Goal: Task Accomplishment & Management: Complete application form

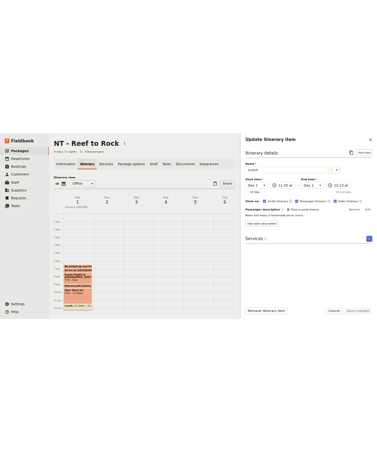
scroll to position [78, 0]
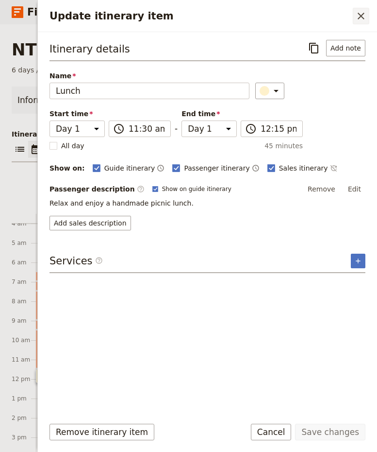
click at [363, 16] on icon "Close drawer" at bounding box center [362, 16] width 12 height 12
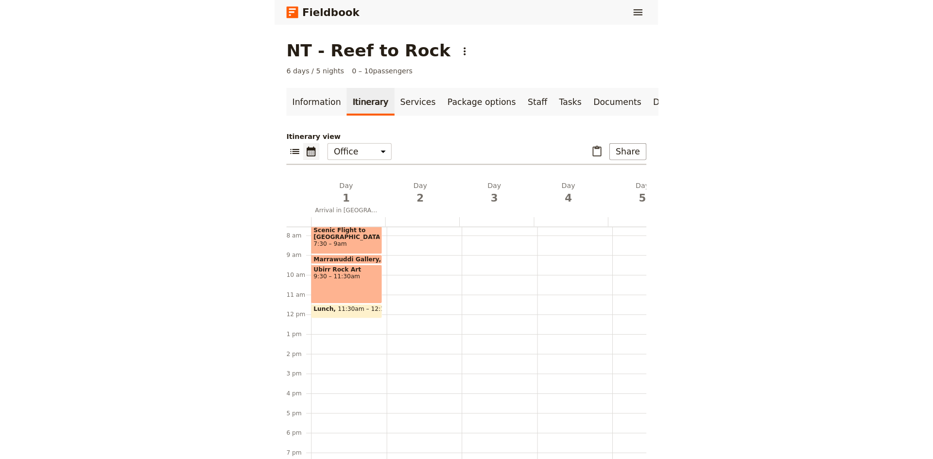
scroll to position [126, 0]
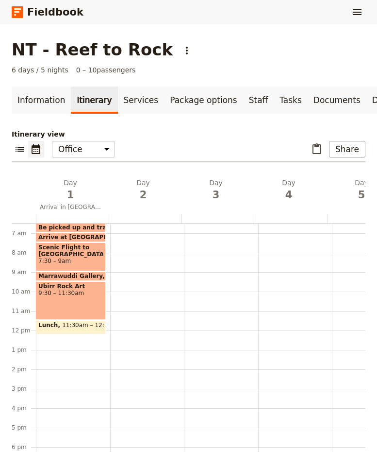
click at [46, 342] on div "Be picked up and transferred to airport 6:30 – 7am Arrive at [GEOGRAPHIC_DATA] …" at bounding box center [73, 330] width 74 height 466
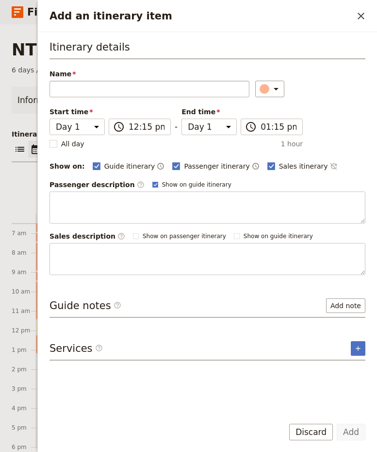
click at [135, 91] on input "Name" at bounding box center [150, 89] width 200 height 17
type input "Cahills Crossing"
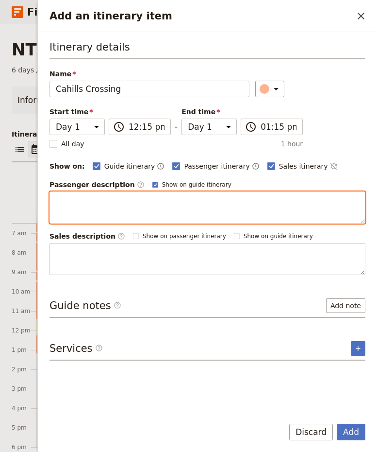
click at [110, 209] on textarea "Add an itinerary item" at bounding box center [208, 207] width 316 height 32
paste textarea "Visit the famous [GEOGRAPHIC_DATA]. Keep an eye out for crocodiles!"
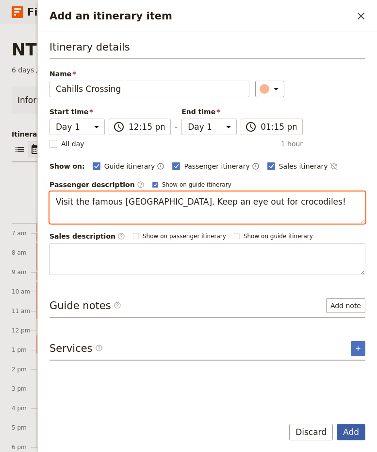
type textarea "Visit the famous [GEOGRAPHIC_DATA]. Keep an eye out for crocodiles!"
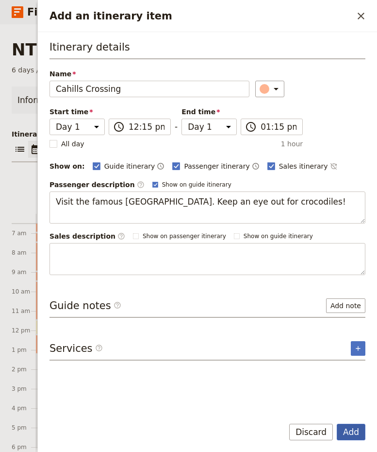
click at [348, 435] on button "Add" at bounding box center [351, 432] width 29 height 17
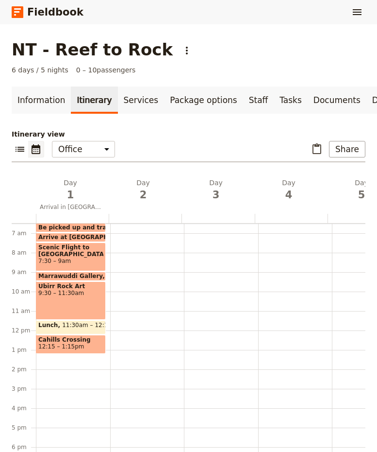
click at [53, 361] on div "Be picked up and transferred to airport 6:30 – 7am Arrive at [GEOGRAPHIC_DATA] …" at bounding box center [73, 330] width 74 height 466
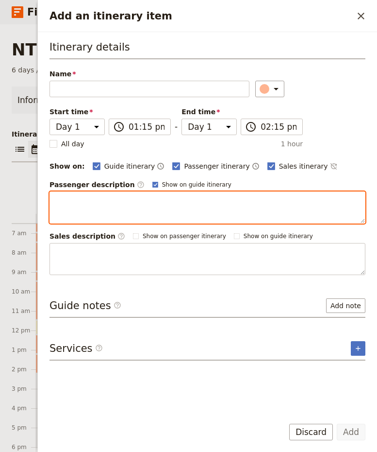
click at [113, 204] on textarea "Add an itinerary item" at bounding box center [208, 207] width 316 height 32
paste textarea "Head to the East Alligator River for the Guluyambi Cultural Cruise, narrated by…"
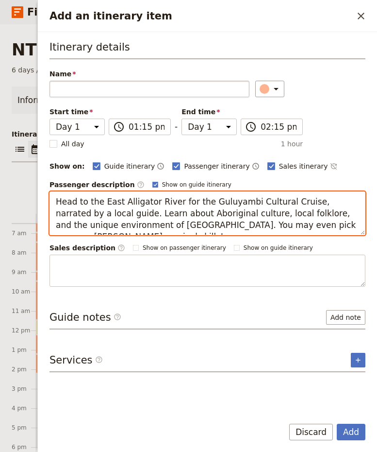
type textarea "Head to the East Alligator River for the Guluyambi Cultural Cruise, narrated by…"
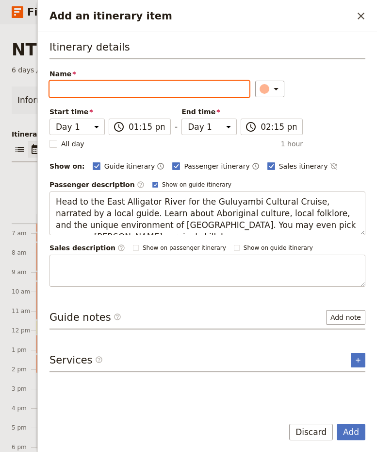
click at [99, 89] on input "Name" at bounding box center [150, 89] width 200 height 17
type input "Culture Cruise"
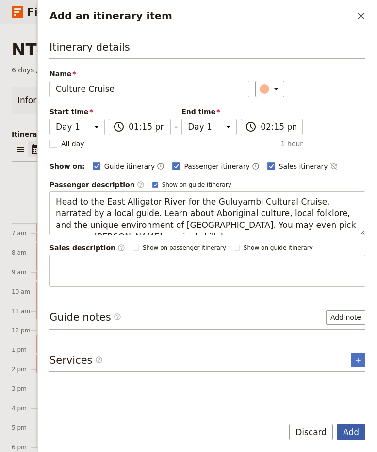
click at [359, 434] on button "Add" at bounding box center [351, 432] width 29 height 17
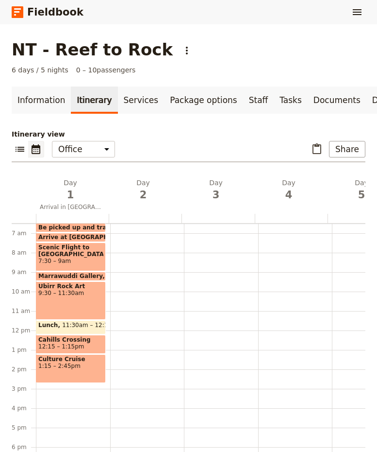
click at [51, 390] on div "Be picked up and transferred to airport 6:30 – 7am Arrive at [GEOGRAPHIC_DATA] …" at bounding box center [73, 330] width 74 height 466
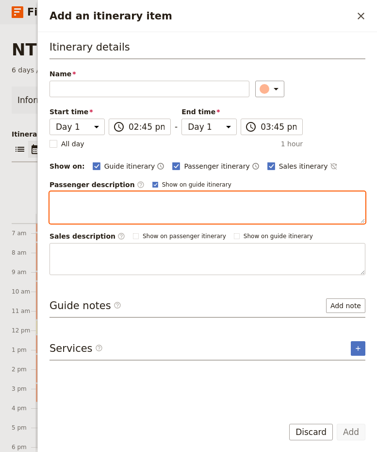
click at [98, 205] on textarea "Add an itinerary item" at bounding box center [208, 207] width 316 height 32
paste textarea "Return to [GEOGRAPHIC_DATA]. Don’t forget to check out the gift shop!"
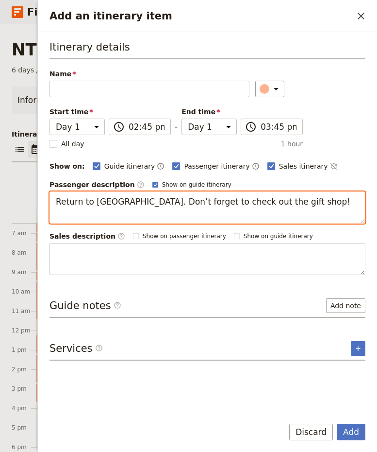
drag, startPoint x: 327, startPoint y: 198, endPoint x: 144, endPoint y: 202, distance: 183.2
click at [144, 202] on textarea "Return to [GEOGRAPHIC_DATA]. Don’t forget to check out the gift shop!" at bounding box center [208, 207] width 316 height 32
type textarea "Return to [GEOGRAPHIC_DATA]."
drag, startPoint x: 151, startPoint y: 202, endPoint x: 51, endPoint y: 203, distance: 99.6
click at [51, 203] on textarea "Return to [GEOGRAPHIC_DATA]." at bounding box center [208, 207] width 316 height 32
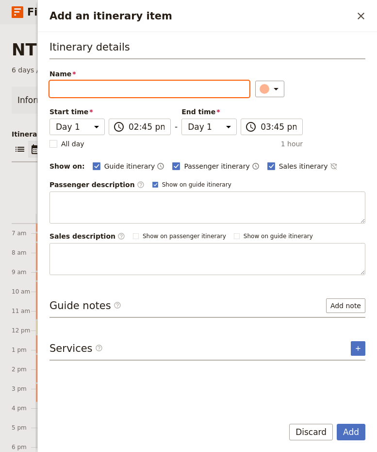
click at [86, 90] on input "Name" at bounding box center [150, 89] width 200 height 17
paste input "Return to [GEOGRAPHIC_DATA]."
type input "Return to [GEOGRAPHIC_DATA]."
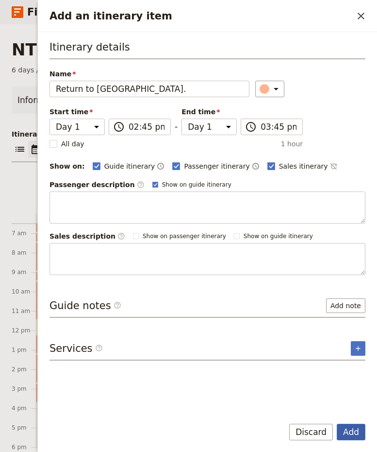
click at [351, 436] on button "Add" at bounding box center [351, 432] width 29 height 17
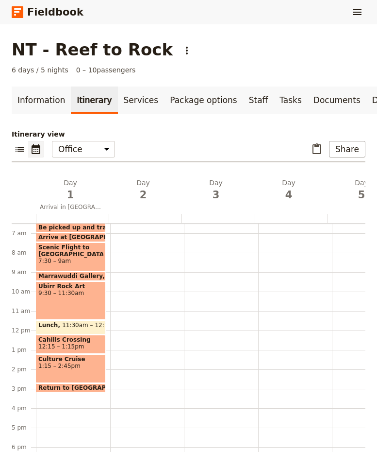
click at [57, 403] on div "Be picked up and transferred to airport 6:30 – 7am Arrive at [GEOGRAPHIC_DATA] …" at bounding box center [73, 330] width 74 height 466
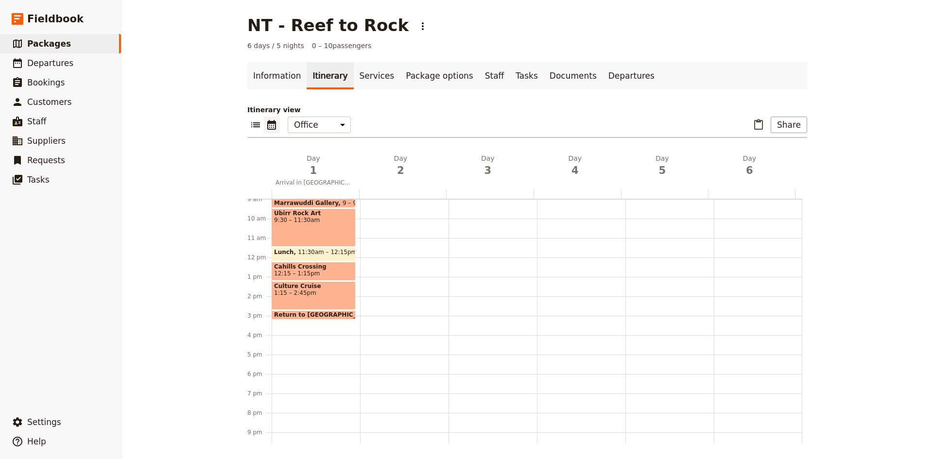
scroll to position [222, 0]
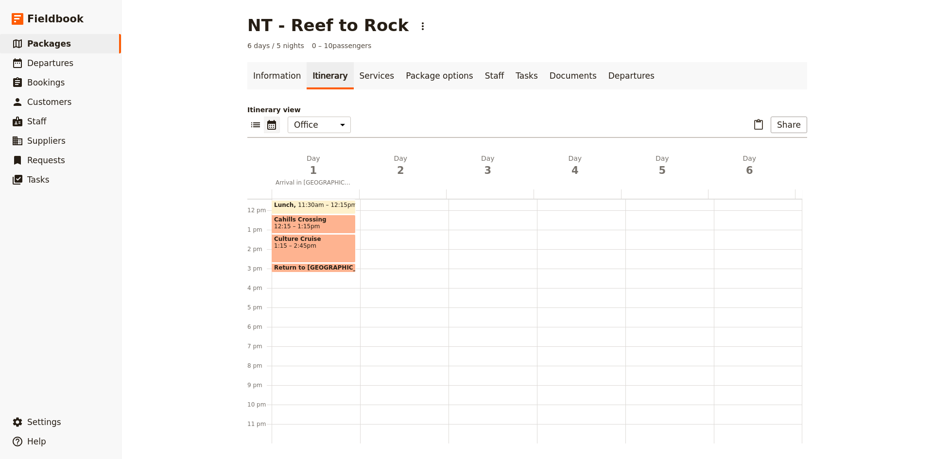
click at [295, 279] on div "Be picked up and transferred to airport 6:30 – 7am Arrive at [GEOGRAPHIC_DATA] …" at bounding box center [316, 210] width 88 height 466
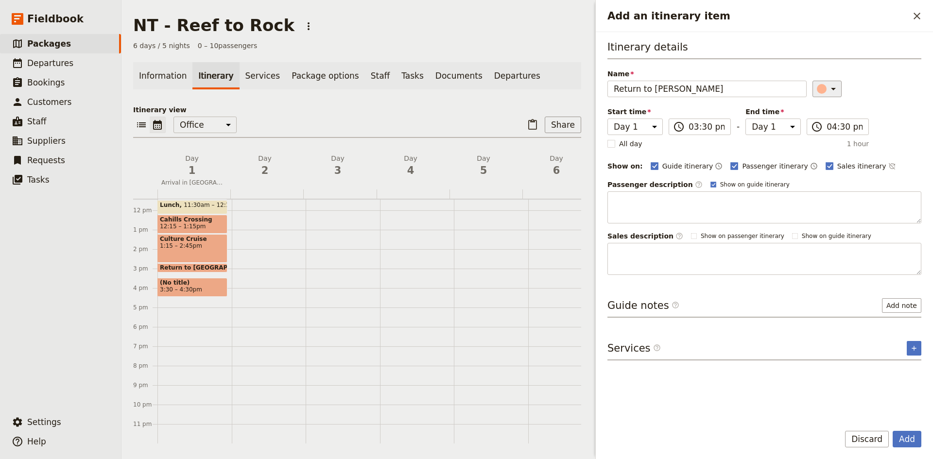
type input "Return to [PERSON_NAME]"
click at [831, 91] on icon "Add an itinerary item" at bounding box center [833, 89] width 12 height 12
click at [828, 132] on div "button" at bounding box center [827, 133] width 10 height 10
click at [907, 442] on button "Add" at bounding box center [906, 439] width 29 height 17
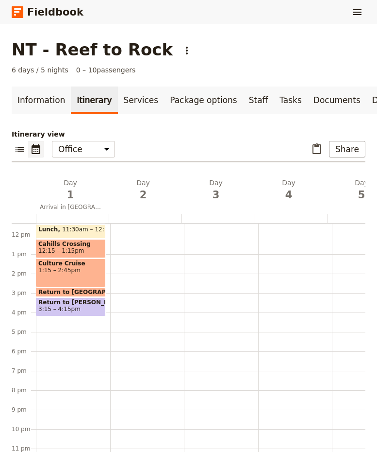
click at [57, 326] on div "Be picked up and transferred to airport 6:30 – 7am Arrive at [GEOGRAPHIC_DATA] …" at bounding box center [73, 234] width 74 height 466
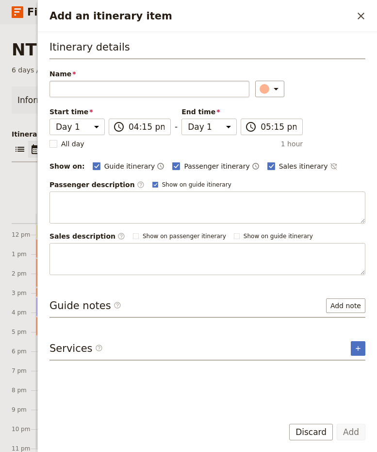
click at [99, 93] on input "Name" at bounding box center [150, 89] width 200 height 17
type input "D"
type input "Picked and returned to hotel"
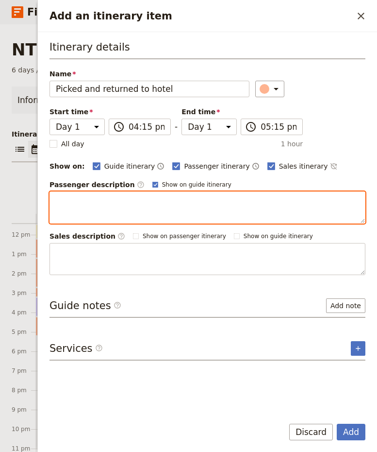
click at [166, 204] on textarea "Add an itinerary item" at bounding box center [208, 207] width 316 height 32
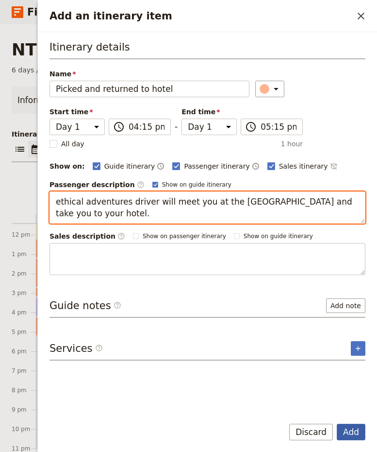
type textarea "ethical adventures driver will meet you at the [GEOGRAPHIC_DATA] and take you t…"
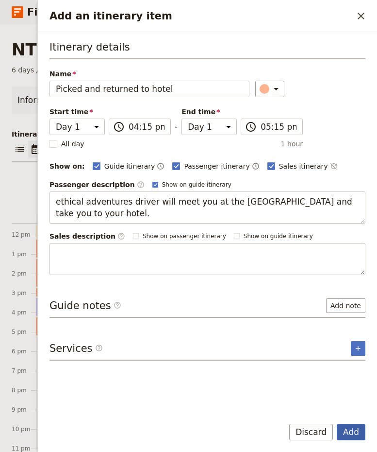
click at [348, 433] on button "Add" at bounding box center [351, 432] width 29 height 17
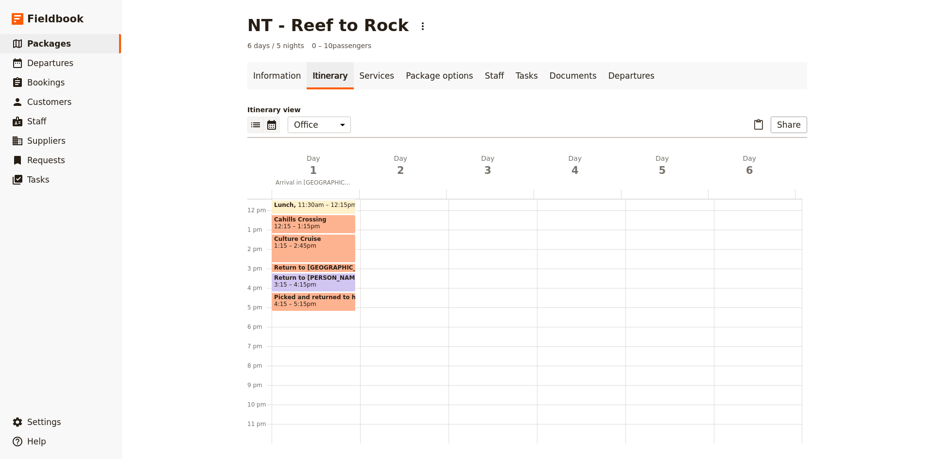
click at [251, 125] on icon "List view" at bounding box center [255, 124] width 9 height 5
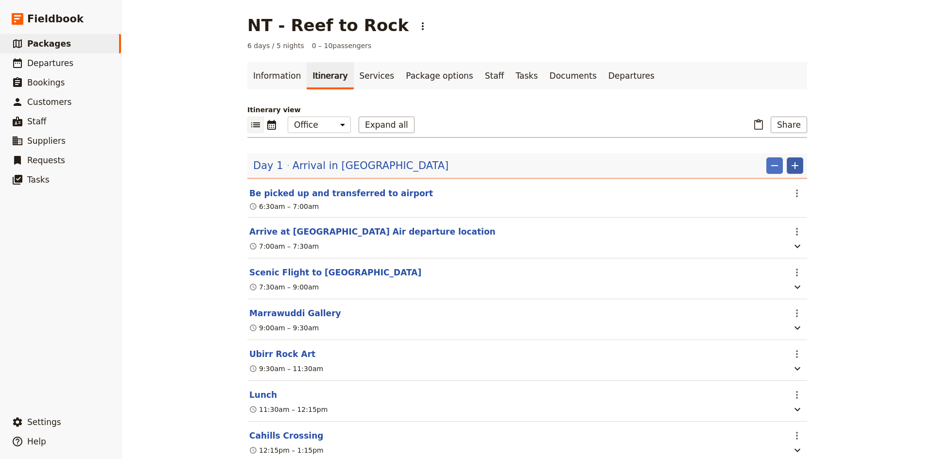
click at [792, 162] on icon "Add" at bounding box center [795, 166] width 12 height 12
click at [778, 215] on span "Add day before" at bounding box center [757, 214] width 52 height 10
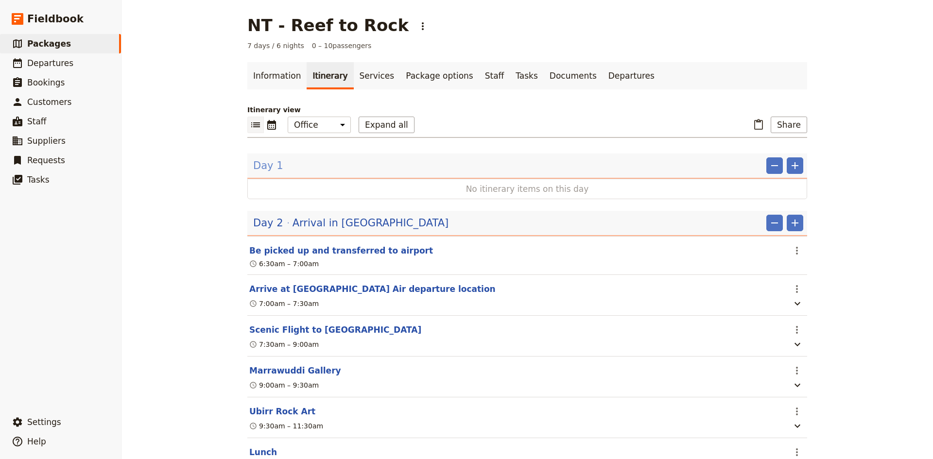
click at [260, 162] on span "Day 1" at bounding box center [268, 165] width 30 height 15
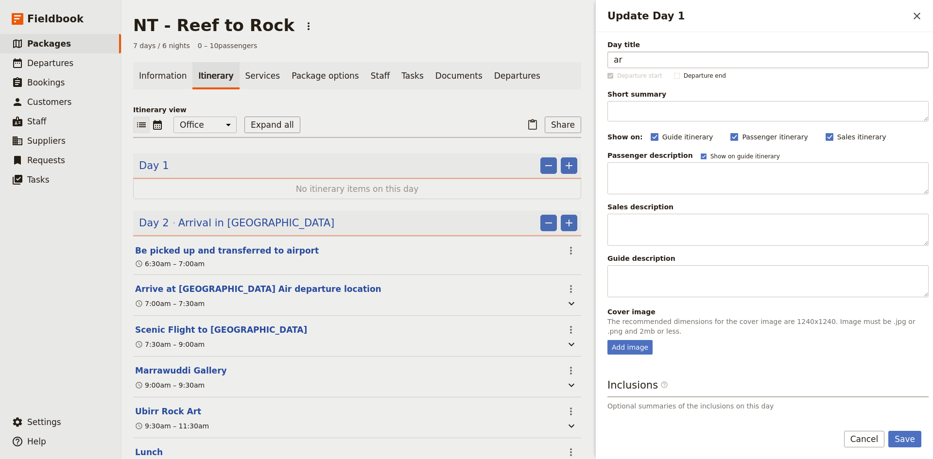
type input "a"
click at [630, 61] on input "Arive in [GEOGRAPHIC_DATA]" at bounding box center [767, 59] width 321 height 17
type input "Arrive in [GEOGRAPHIC_DATA]"
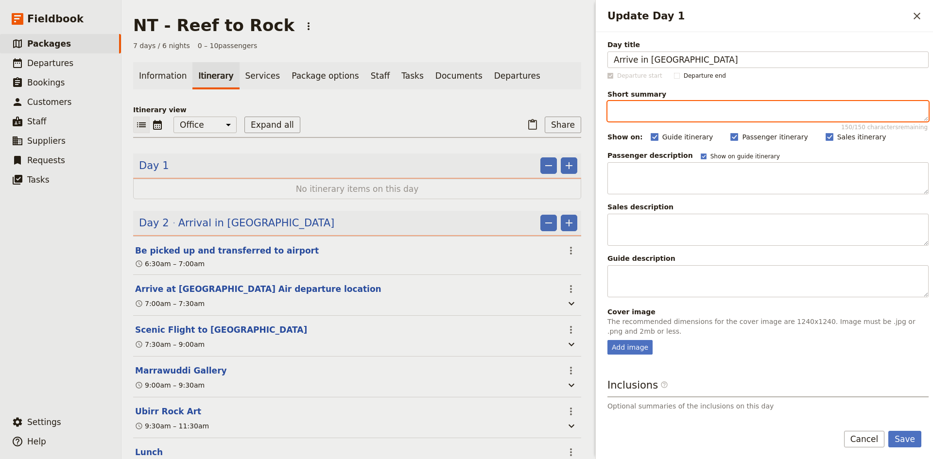
click at [665, 115] on textarea "Short summary 150 / 150 characters remaining" at bounding box center [767, 111] width 321 height 20
type textarea "B"
type textarea "Arrive in [GEOGRAPHIC_DATA] at 14:45 pm and be chauffeured to your hotel"
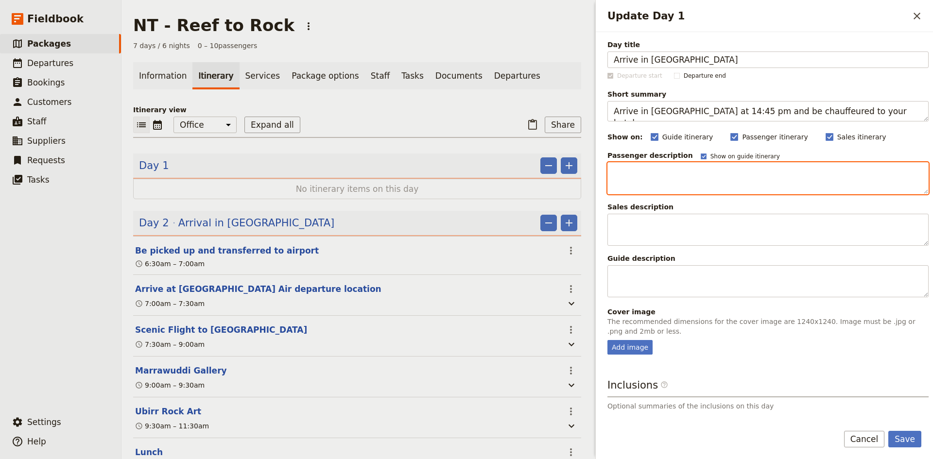
click at [704, 168] on textarea "Update Day 1" at bounding box center [767, 178] width 321 height 32
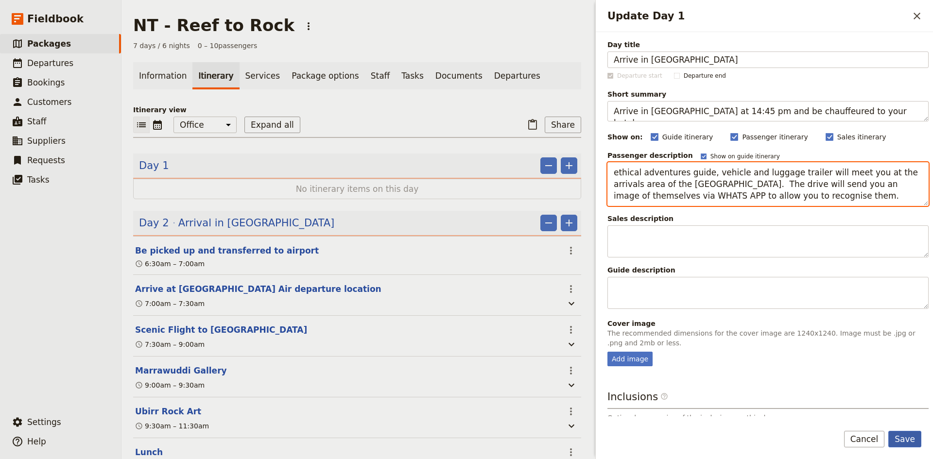
type textarea "ethical adventures guide, vehicle and luggage trailer will meet you at the arri…"
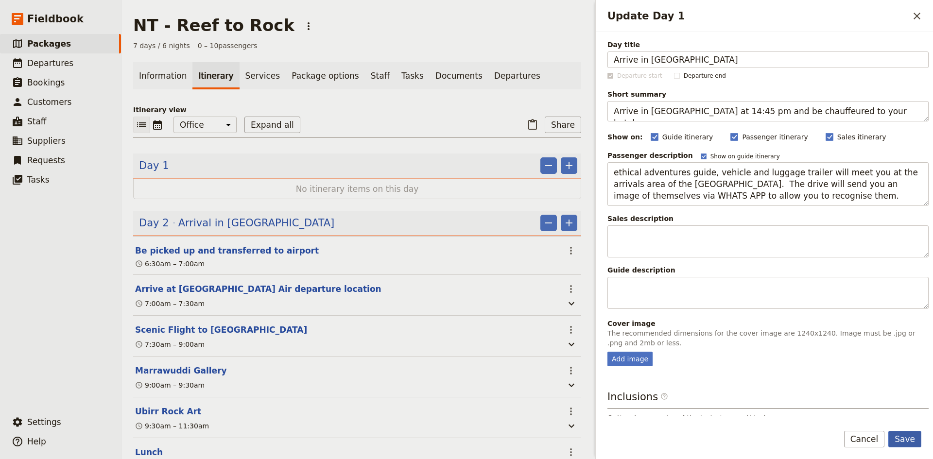
click at [915, 438] on button "Save" at bounding box center [904, 439] width 33 height 17
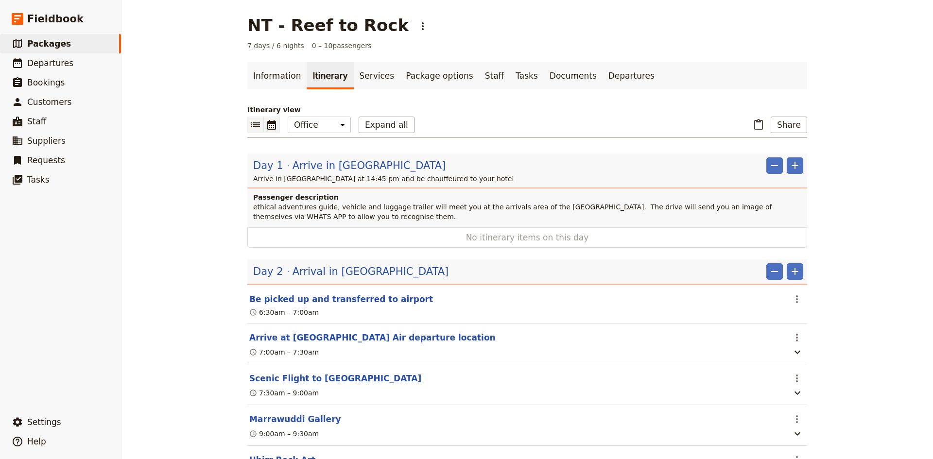
click at [267, 126] on icon "Calendar view" at bounding box center [271, 125] width 9 height 10
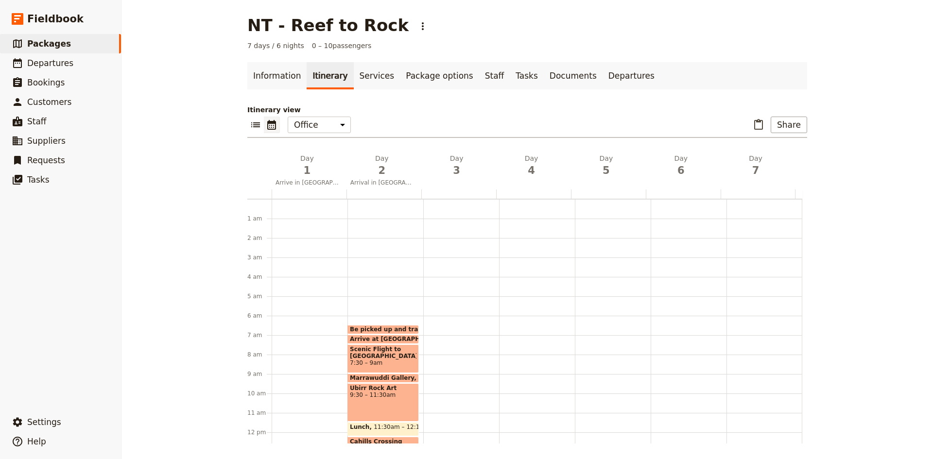
scroll to position [117, 0]
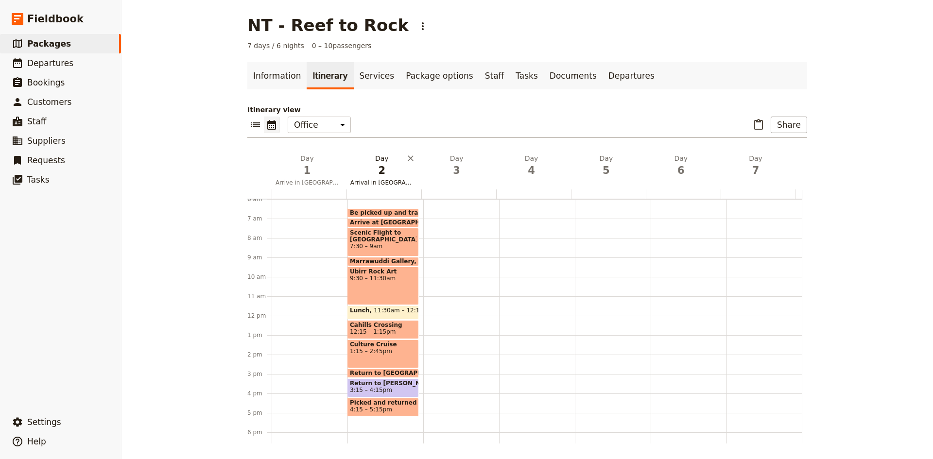
click at [379, 158] on h2 "Day 2 Arrival in [GEOGRAPHIC_DATA]" at bounding box center [381, 166] width 63 height 24
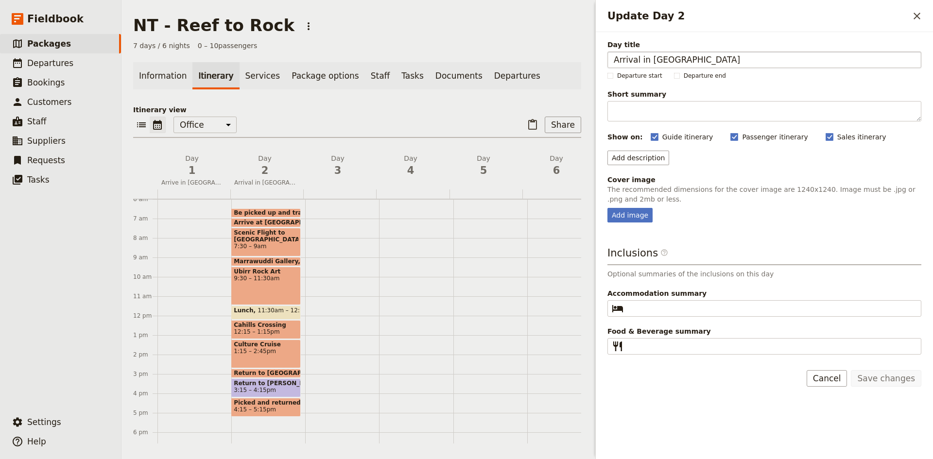
drag, startPoint x: 681, startPoint y: 61, endPoint x: 612, endPoint y: 62, distance: 69.0
click at [612, 62] on input "Arrival in [GEOGRAPHIC_DATA]" at bounding box center [764, 59] width 314 height 17
type input "Kakadu Day Tour"
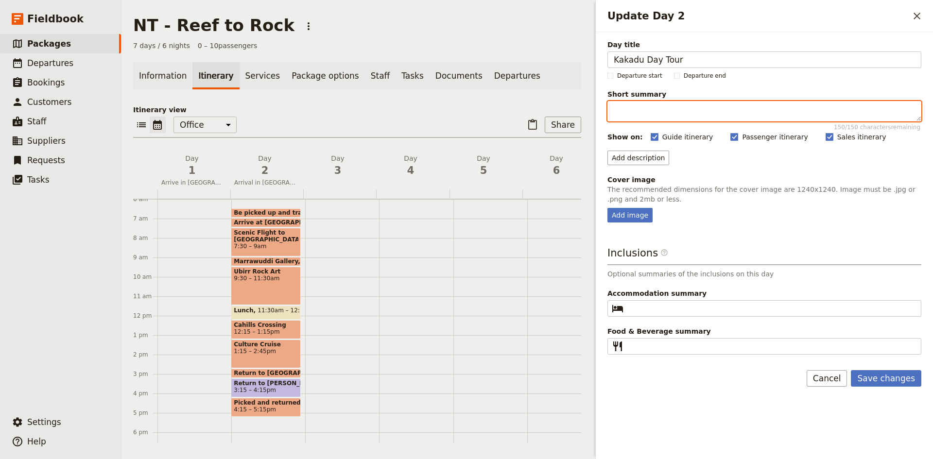
click at [653, 107] on textarea "Short summary 150 / 150 characters remaining" at bounding box center [764, 111] width 314 height 20
type textarea "Kakadu Day Tour with "Kakadu Air""
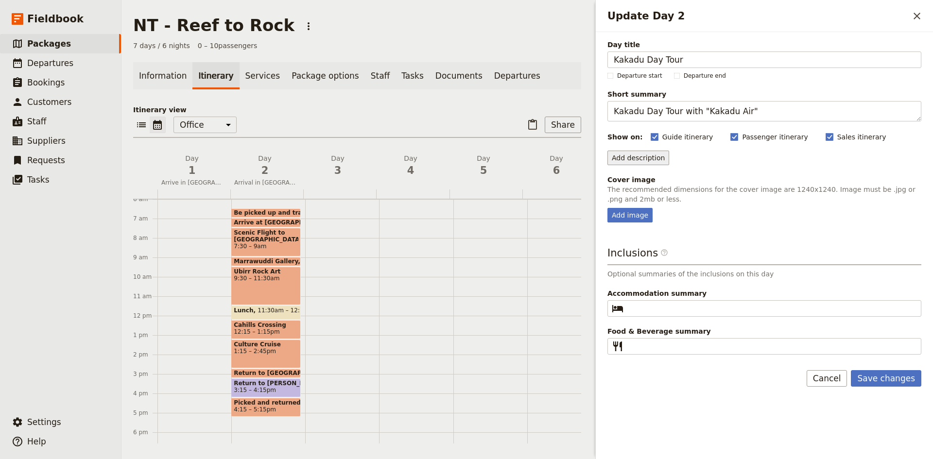
click at [630, 161] on button "Add description" at bounding box center [638, 158] width 62 height 15
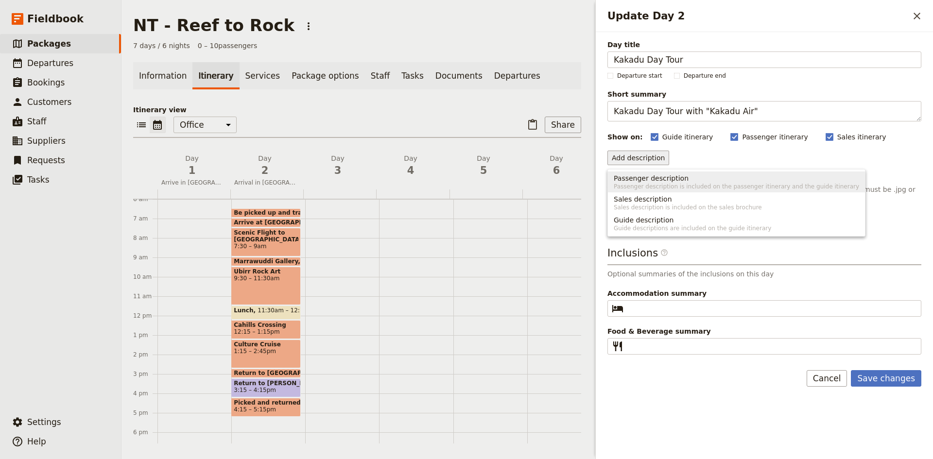
click at [654, 180] on span "Passenger description" at bounding box center [651, 178] width 75 height 10
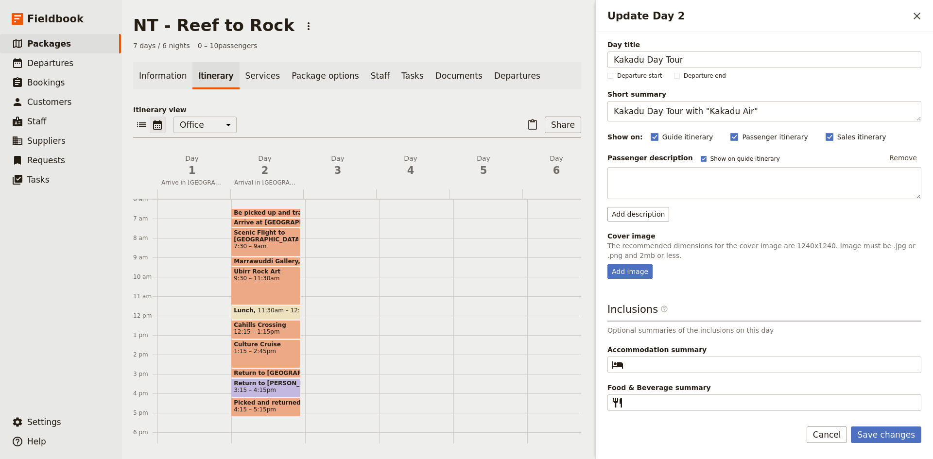
click at [654, 180] on textarea "Update Day 2" at bounding box center [764, 183] width 314 height 32
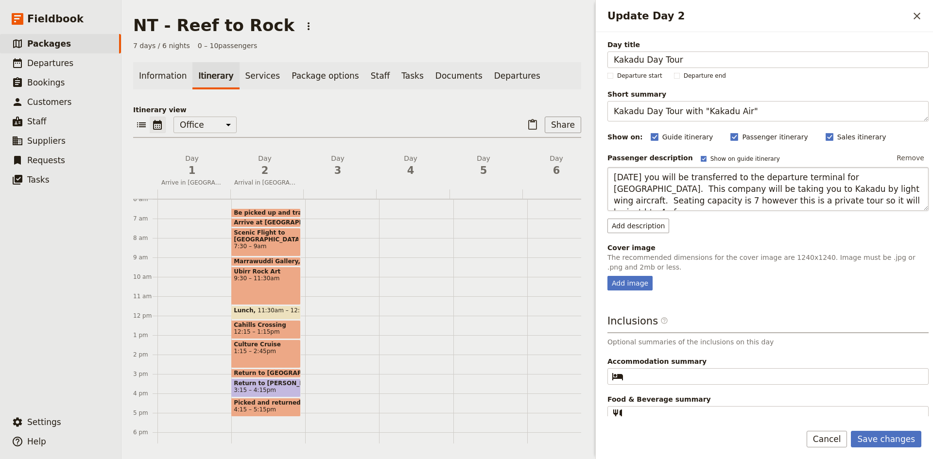
click at [782, 202] on textarea "[DATE] you will be transferred to the departure terminal for [GEOGRAPHIC_DATA].…" at bounding box center [767, 189] width 321 height 44
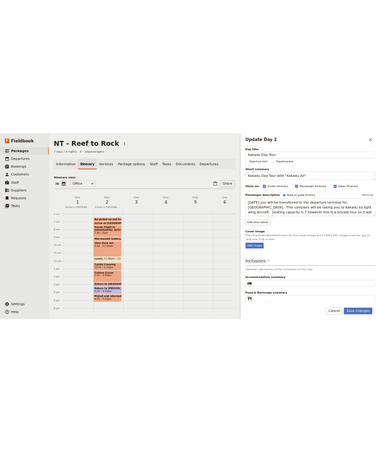
scroll to position [7, 0]
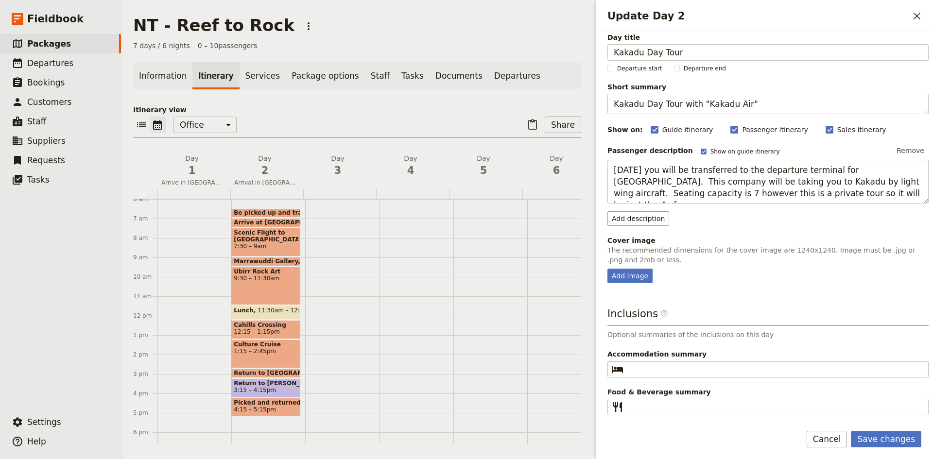
type textarea "[DATE] you will be transferred to the departure terminal for [GEOGRAPHIC_DATA].…"
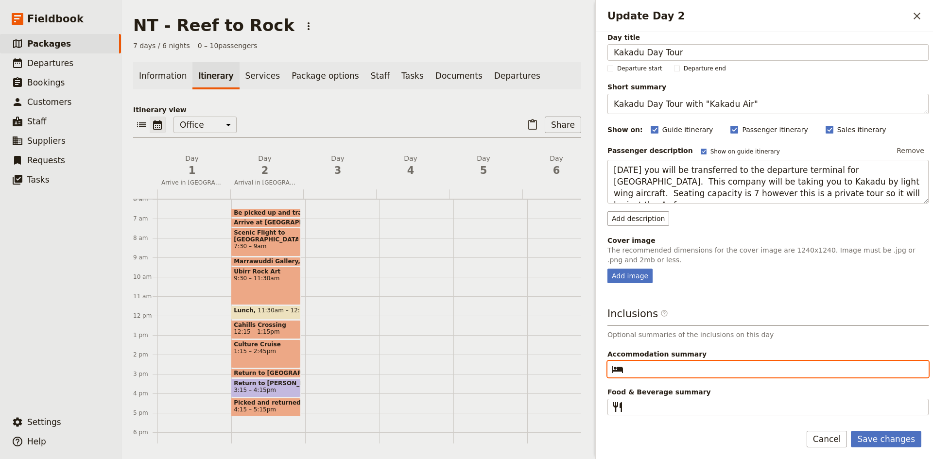
click at [691, 370] on input "Accommodation summary ​" at bounding box center [774, 369] width 295 height 12
type input "NA"
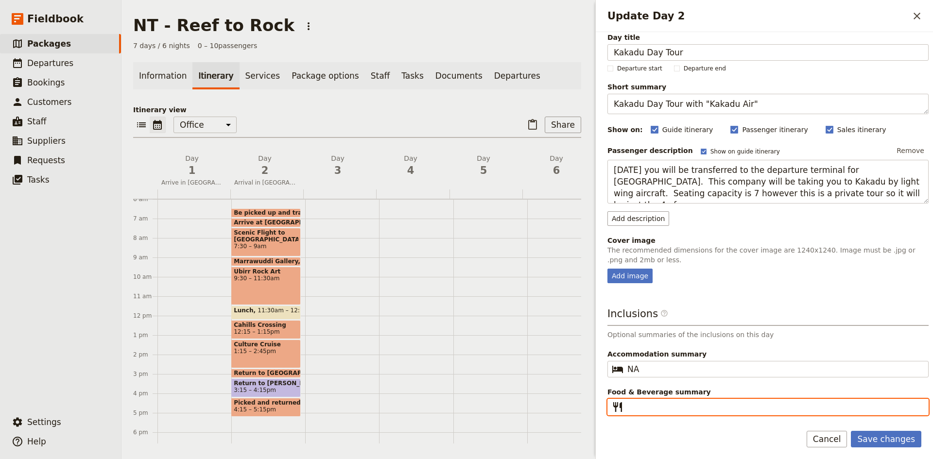
click at [699, 405] on input "Food & Beverage summary ​" at bounding box center [774, 407] width 295 height 12
type input "Lunch"
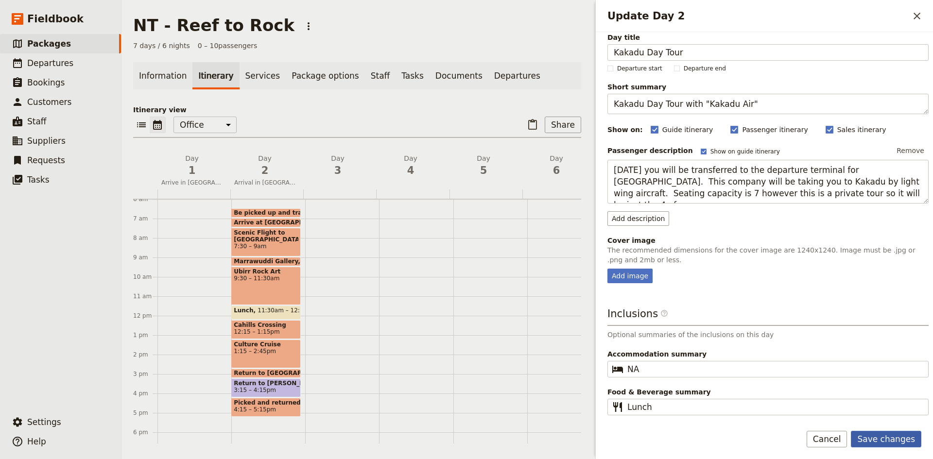
click at [886, 436] on button "Save changes" at bounding box center [886, 439] width 70 height 17
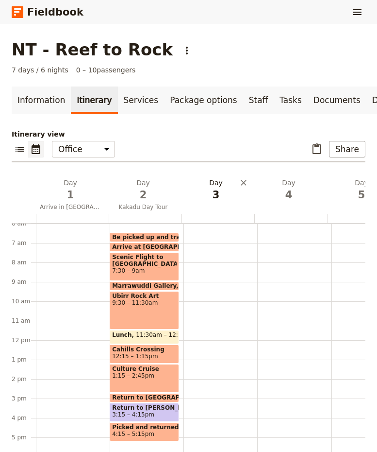
click at [215, 192] on h2 "Day 3" at bounding box center [216, 190] width 61 height 24
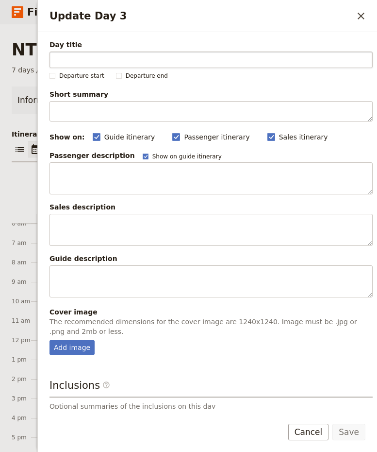
click at [172, 64] on input "Day title" at bounding box center [212, 59] width 324 height 17
type input "Darwin Activity Day"
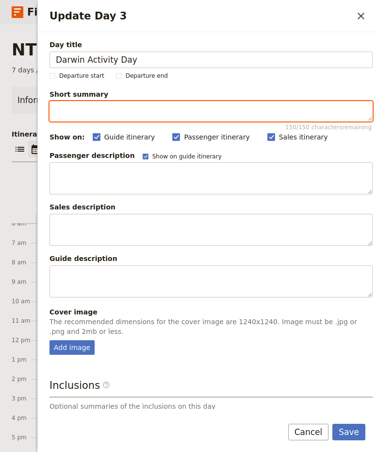
click at [154, 110] on textarea "Short summary 150 / 150 characters remaining" at bounding box center [212, 111] width 324 height 20
type textarea "G"
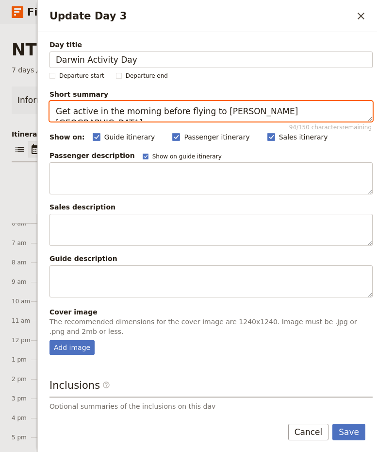
type textarea "Get active in the morning before flying to [PERSON_NAME][GEOGRAPHIC_DATA]"
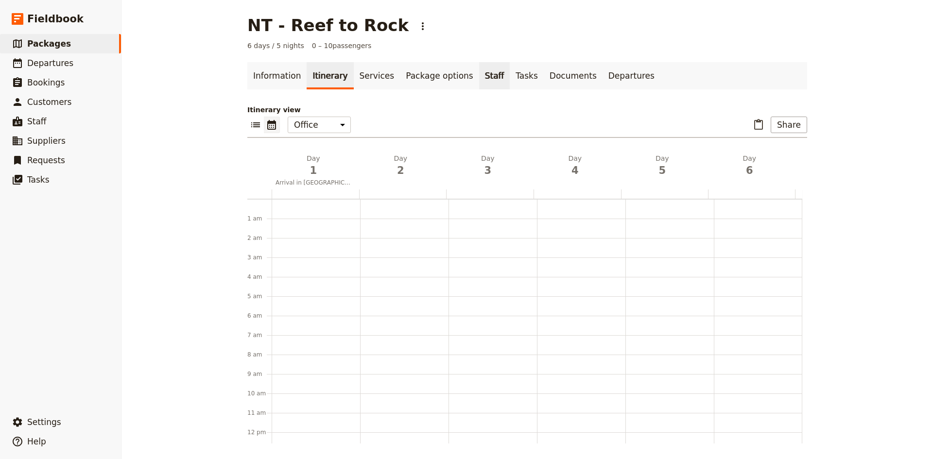
scroll to position [126, 0]
